Goal: Transaction & Acquisition: Subscribe to service/newsletter

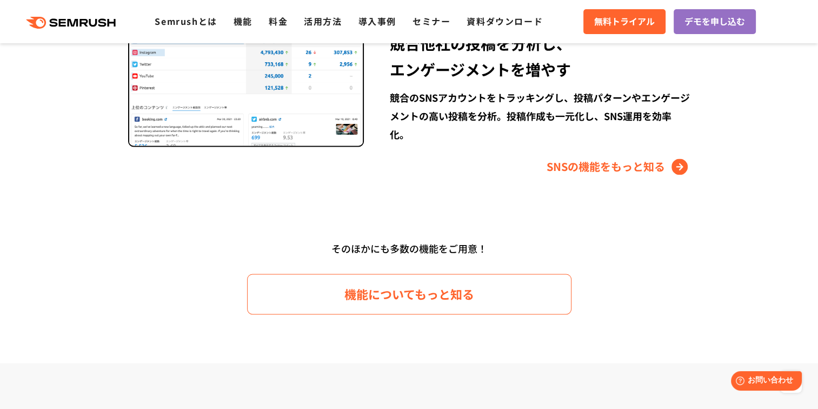
scroll to position [1567, 0]
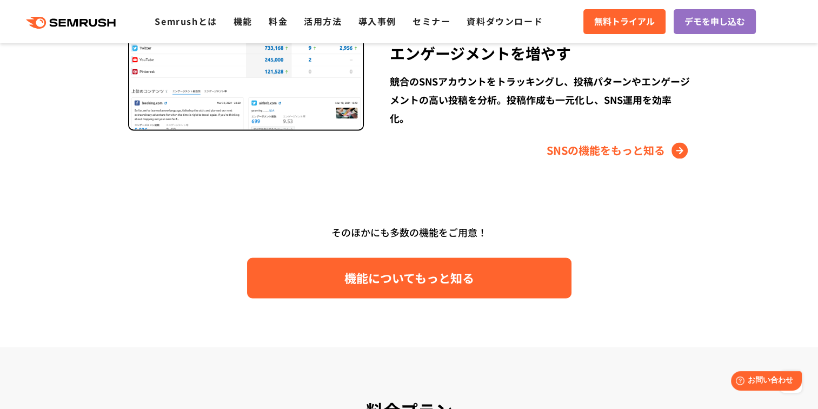
click at [410, 289] on link "機能についてもっと知る" at bounding box center [409, 277] width 324 height 41
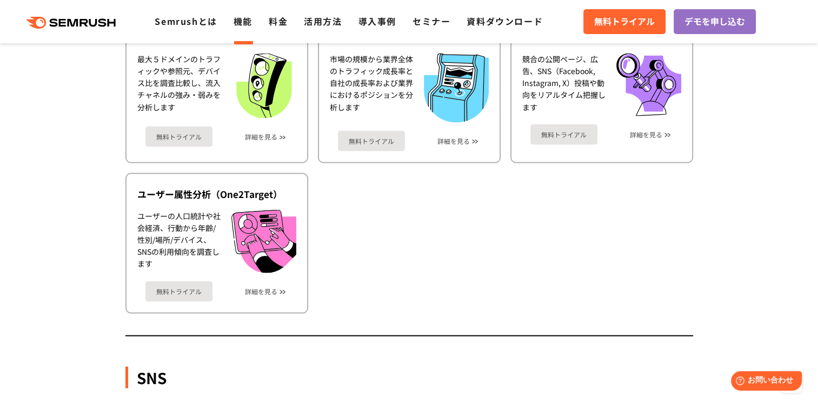
scroll to position [1783, 0]
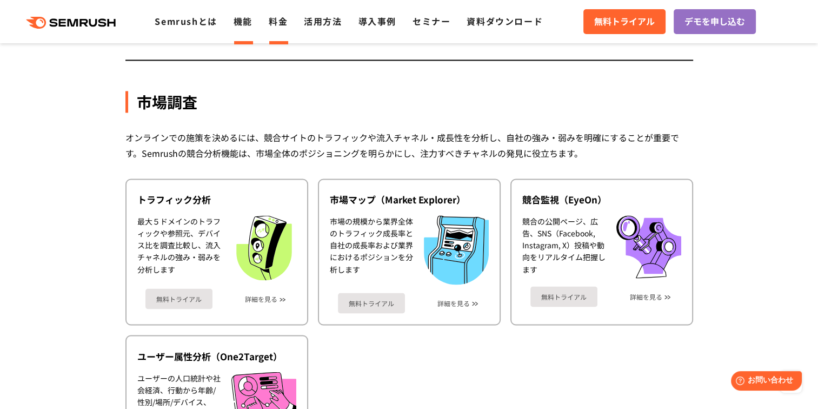
click at [272, 22] on link "料金" at bounding box center [278, 21] width 19 height 13
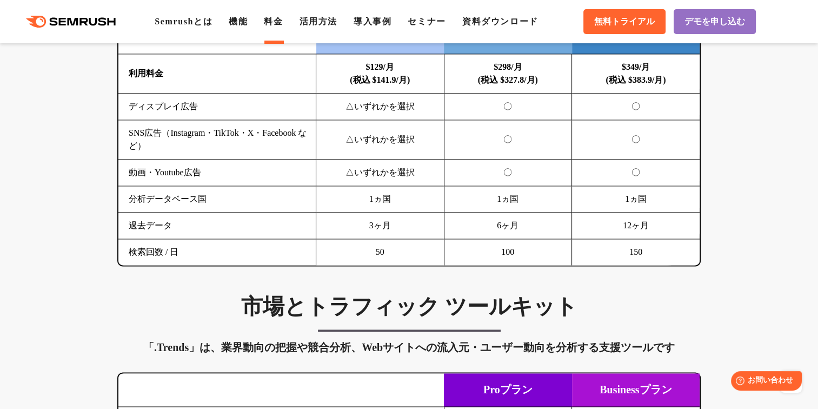
scroll to position [1567, 0]
